Goal: Task Accomplishment & Management: Use online tool/utility

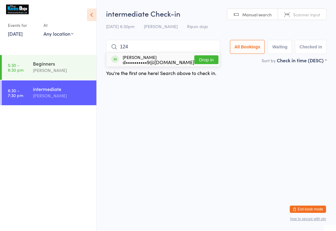
type input "124"
click at [187, 61] on div "[PERSON_NAME] d••••••••••9@[DOMAIN_NAME] Drop in" at bounding box center [162, 60] width 113 height 14
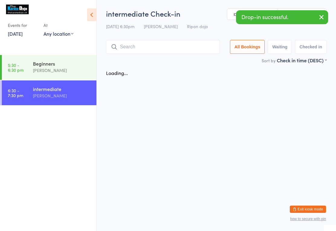
click at [167, 51] on input "search" at bounding box center [163, 47] width 114 height 14
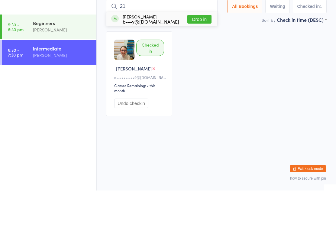
type input "21"
click at [180, 53] on div "[PERSON_NAME] b•••y@[DOMAIN_NAME] Drop in" at bounding box center [161, 60] width 111 height 14
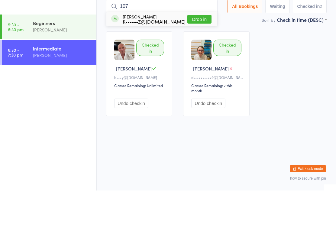
type input "107"
click at [201, 55] on button "Drop in" at bounding box center [200, 59] width 24 height 9
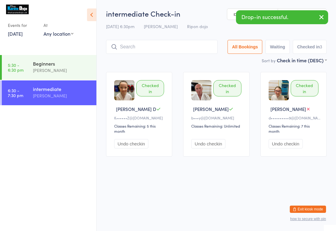
click at [194, 45] on input "search" at bounding box center [162, 47] width 112 height 14
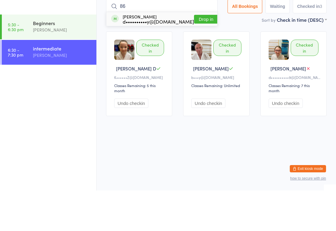
type input "86"
click at [199, 55] on button "Drop in" at bounding box center [206, 59] width 24 height 9
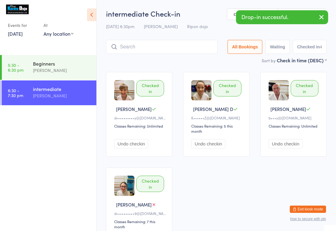
click at [182, 49] on input "search" at bounding box center [162, 47] width 112 height 14
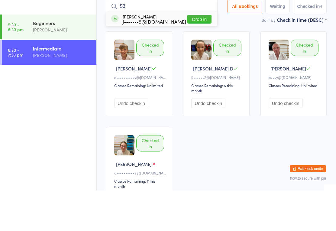
type input "53"
click at [205, 55] on button "Drop in" at bounding box center [200, 59] width 24 height 9
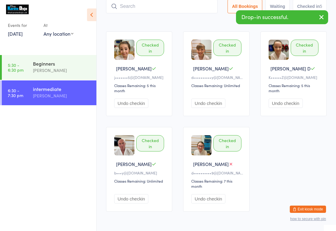
click at [139, 12] on input "search" at bounding box center [162, 6] width 112 height 14
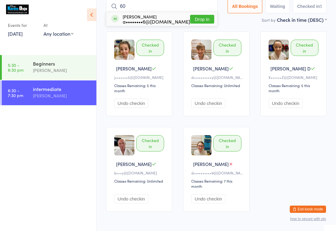
type input "60"
click at [200, 16] on button "Drop in" at bounding box center [202, 19] width 24 height 9
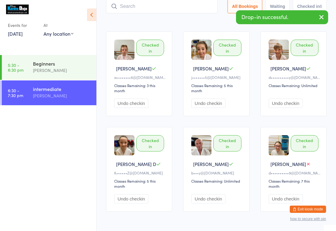
click at [130, 13] on input "search" at bounding box center [162, 6] width 112 height 14
click at [120, 2] on input "search" at bounding box center [162, 6] width 112 height 14
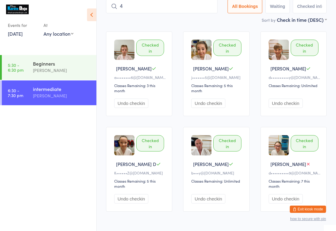
type input "45"
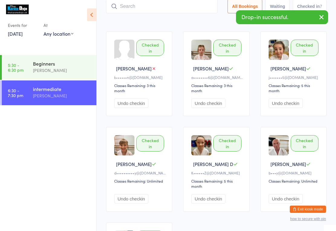
click at [132, 11] on input "search" at bounding box center [162, 6] width 112 height 14
click at [129, 6] on input "search" at bounding box center [162, 6] width 112 height 14
click at [149, 69] on div "[PERSON_NAME]" at bounding box center [140, 68] width 52 height 6
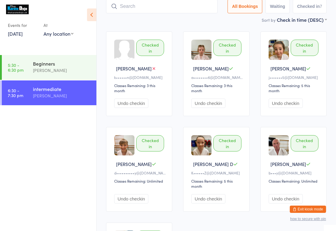
click at [129, 103] on button "Undo checkin" at bounding box center [131, 103] width 34 height 9
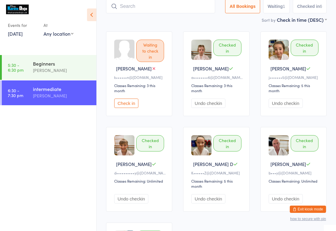
click at [133, 8] on input "search" at bounding box center [160, 6] width 109 height 14
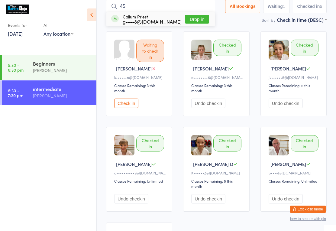
type input "45"
click at [194, 19] on button "Drop in" at bounding box center [197, 19] width 24 height 9
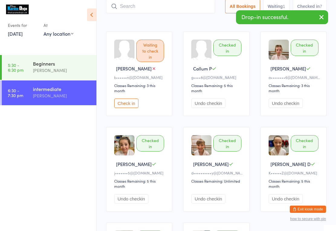
click at [130, 9] on input "search" at bounding box center [160, 6] width 109 height 14
type input "64"
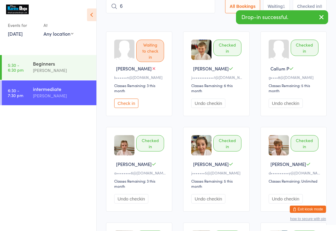
type input "63"
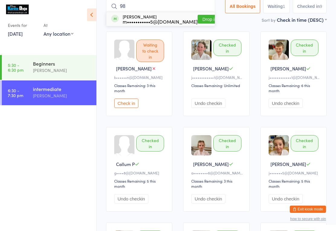
type input "98"
click at [198, 18] on button "Drop in" at bounding box center [210, 19] width 24 height 9
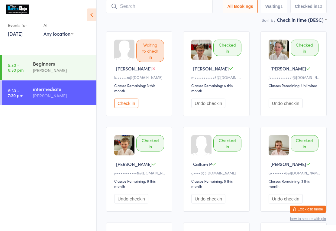
click at [135, 10] on input "search" at bounding box center [159, 6] width 107 height 14
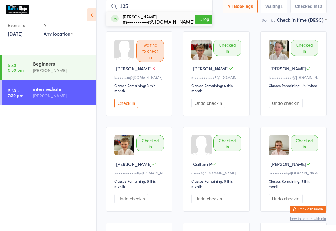
type input "135"
click at [196, 16] on button "Drop in" at bounding box center [207, 19] width 24 height 9
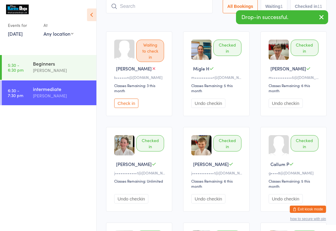
click at [137, 9] on input "search" at bounding box center [159, 6] width 107 height 14
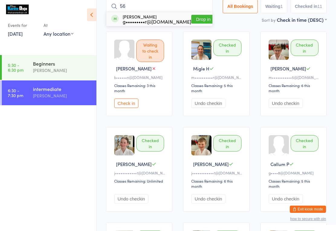
type input "56"
click at [196, 18] on button "Drop in" at bounding box center [204, 19] width 24 height 9
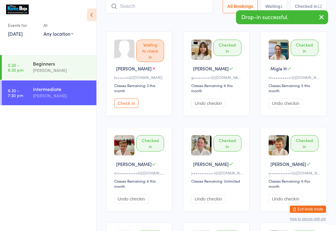
click at [149, 13] on input "search" at bounding box center [159, 6] width 107 height 14
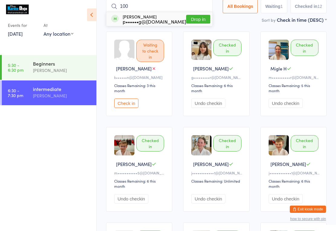
type input "100"
click at [197, 20] on button "Drop in" at bounding box center [198, 19] width 24 height 9
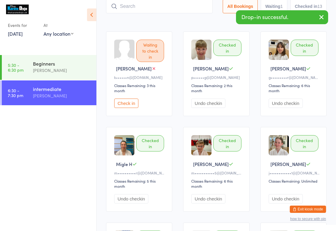
click at [156, 7] on input "search" at bounding box center [159, 6] width 107 height 14
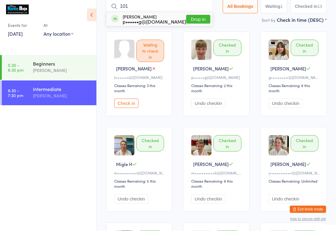
type input "101"
click at [195, 21] on button "Drop in" at bounding box center [198, 19] width 24 height 9
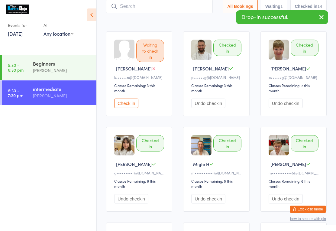
click at [165, 18] on div "Sort by Check in time (DESC) First name (ASC) First name (DESC) Last name (ASC)…" at bounding box center [216, 19] width 221 height 7
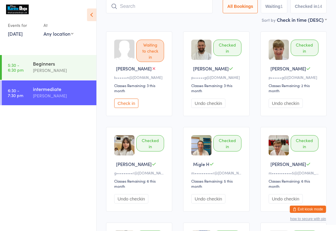
click at [160, 8] on input "search" at bounding box center [159, 6] width 107 height 14
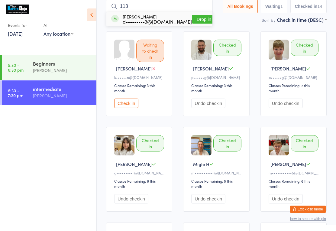
type input "113"
click at [192, 19] on button "Drop in" at bounding box center [204, 19] width 24 height 9
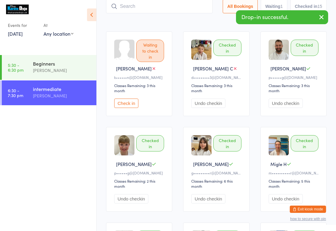
click at [138, 3] on input "search" at bounding box center [159, 6] width 107 height 14
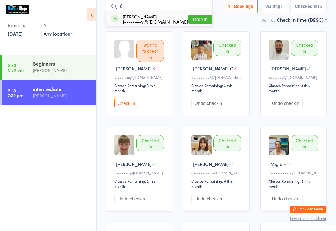
type input "84"
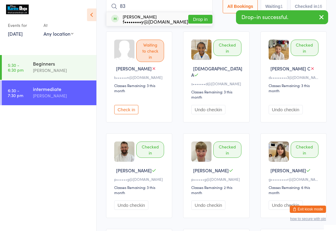
type input "83"
click at [188, 19] on button "Drop in" at bounding box center [200, 19] width 24 height 9
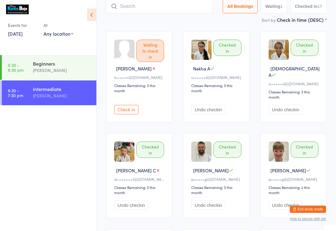
click at [168, 10] on input "search" at bounding box center [159, 6] width 107 height 14
click at [137, 8] on input "search" at bounding box center [159, 6] width 107 height 14
type input "120"
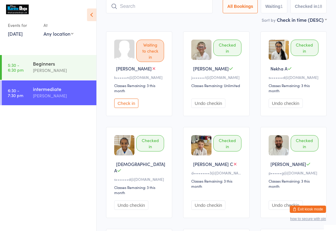
type input "4"
type input "34"
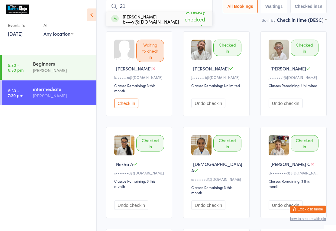
type input "2"
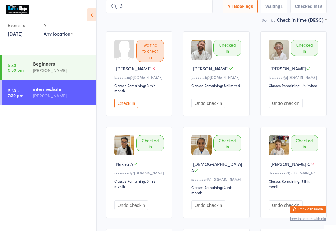
type input "31"
